Goal: Communication & Community: Connect with others

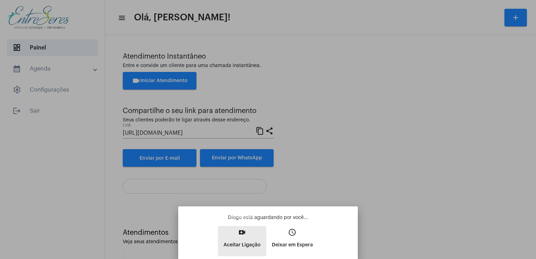
click at [247, 234] on button "video_call Aceitar Ligação" at bounding box center [242, 241] width 48 height 30
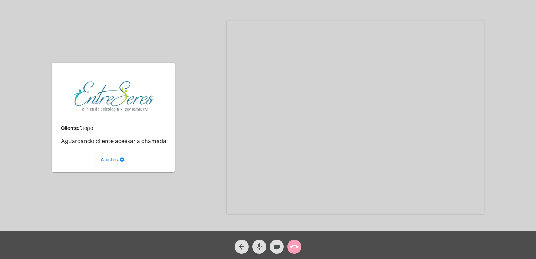
click at [293, 248] on mat-icon "call_end" at bounding box center [294, 246] width 8 height 8
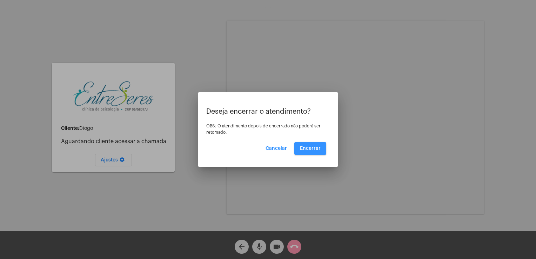
click at [315, 153] on button "Encerrar" at bounding box center [310, 148] width 32 height 13
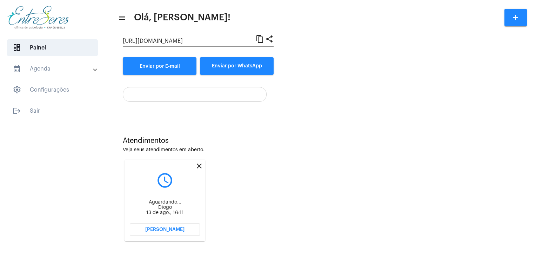
scroll to position [93, 0]
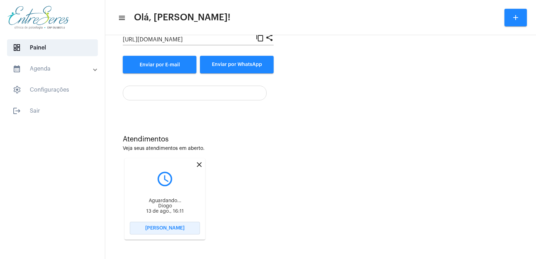
click at [160, 231] on button "Abrir Chamada" at bounding box center [165, 228] width 70 height 13
